Goal: Task Accomplishment & Management: Use online tool/utility

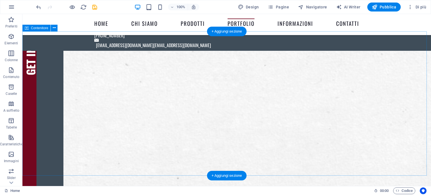
scroll to position [1386, 0]
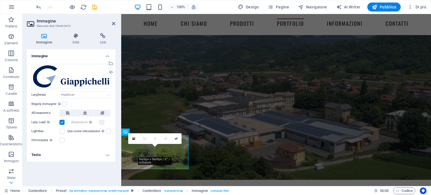
click at [108, 154] on h4 "Testo" at bounding box center [71, 154] width 88 height 13
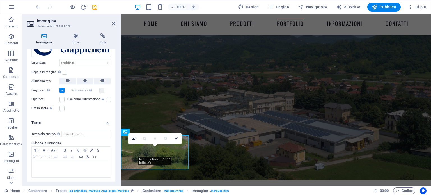
scroll to position [4, 0]
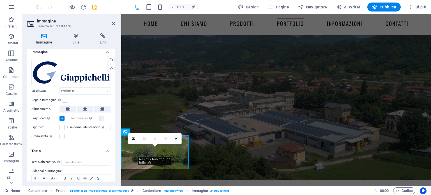
click at [106, 149] on h4 "Testo" at bounding box center [71, 149] width 88 height 10
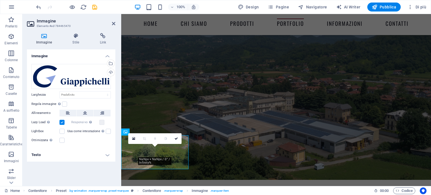
scroll to position [0, 0]
click at [63, 123] on label at bounding box center [62, 122] width 5 height 5
click at [0, 0] on input "Lazy Load Caricare le immagini dopo il caricamento della pagina migliora la vel…" at bounding box center [0, 0] width 0 height 0
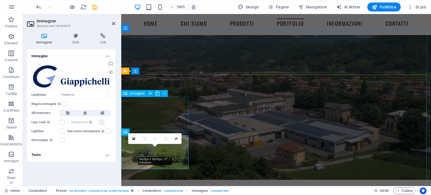
select select "%"
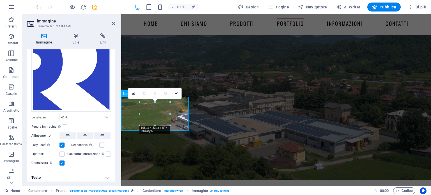
scroll to position [35, 0]
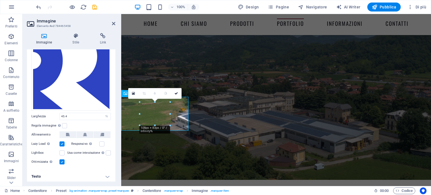
click at [62, 143] on label at bounding box center [62, 144] width 5 height 5
click at [0, 0] on input "Lazy Load Caricare le immagini dopo il caricamento della pagina migliora la vel…" at bounding box center [0, 0] width 0 height 0
click at [115, 23] on aside "Immagine Elemento #ed-784465458 Immagine Stile Link Immagine Trascina qui i fil…" at bounding box center [71, 100] width 99 height 172
click at [176, 92] on icon at bounding box center [176, 93] width 3 height 3
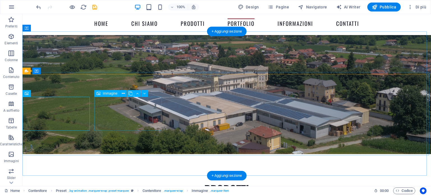
select select "px"
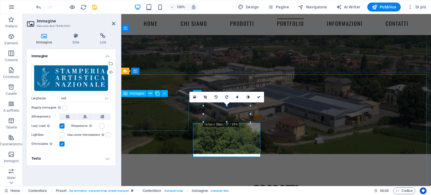
scroll to position [1361, 0]
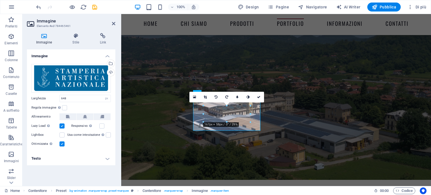
click at [63, 125] on label at bounding box center [62, 126] width 5 height 5
click at [0, 0] on input "Lazy Load Caricare le immagini dopo il caricamento della pagina migliora la vel…" at bounding box center [0, 0] width 0 height 0
click at [260, 97] on icon at bounding box center [258, 96] width 3 height 3
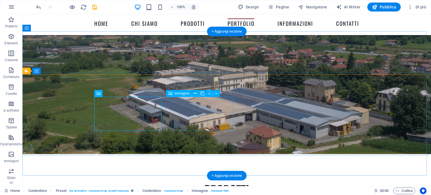
select select "px"
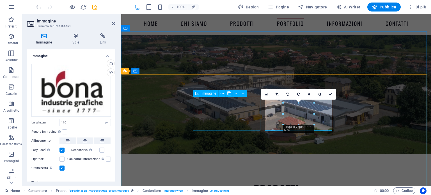
scroll to position [1361, 0]
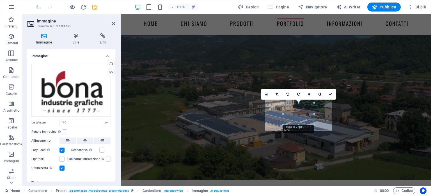
click at [61, 149] on label at bounding box center [62, 150] width 5 height 5
click at [0, 0] on input "Lazy Load Caricare le immagini dopo il caricamento della pagina migliora la vel…" at bounding box center [0, 0] width 0 height 0
click at [331, 93] on icon at bounding box center [330, 94] width 3 height 3
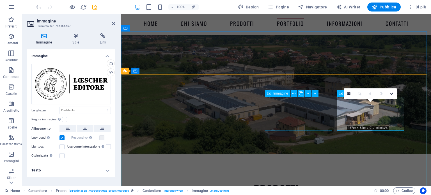
scroll to position [1361, 0]
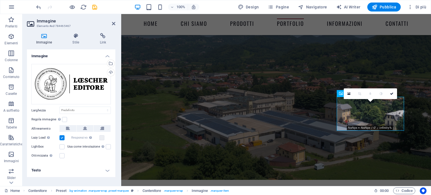
click at [62, 137] on label at bounding box center [62, 137] width 5 height 5
click at [0, 0] on input "Lazy Load Caricare le immagini dopo il caricamento della pagina migliora la vel…" at bounding box center [0, 0] width 0 height 0
click at [392, 93] on icon at bounding box center [391, 93] width 3 height 3
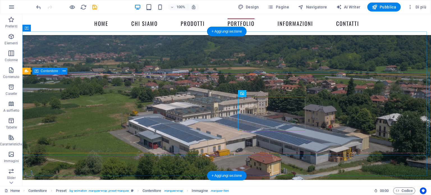
scroll to position [1386, 0]
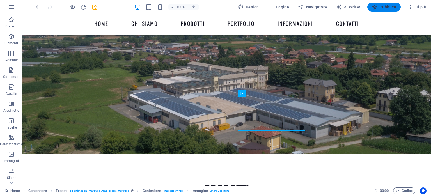
click at [390, 9] on span "Pubblica" at bounding box center [384, 7] width 25 height 6
checkbox input "false"
